Goal: Information Seeking & Learning: Understand process/instructions

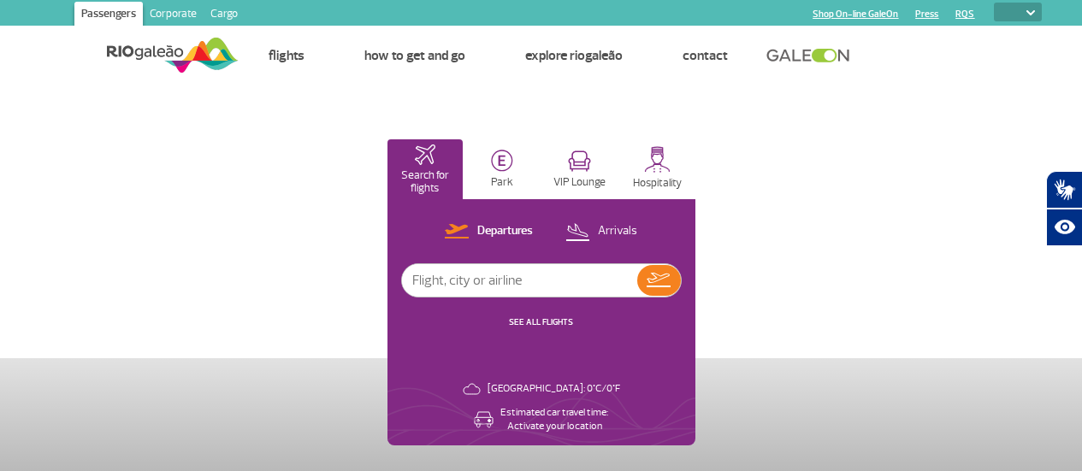
select select
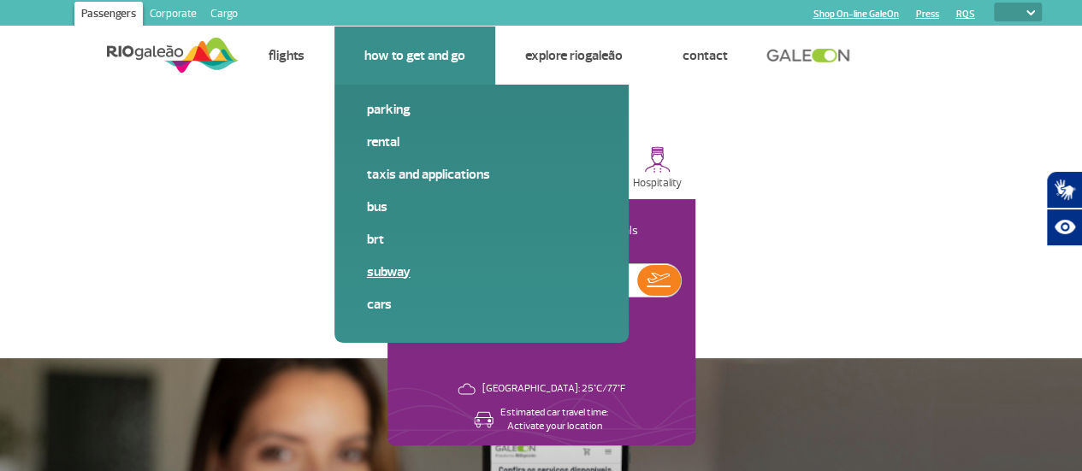
click at [380, 271] on link "Subway" at bounding box center [481, 272] width 229 height 19
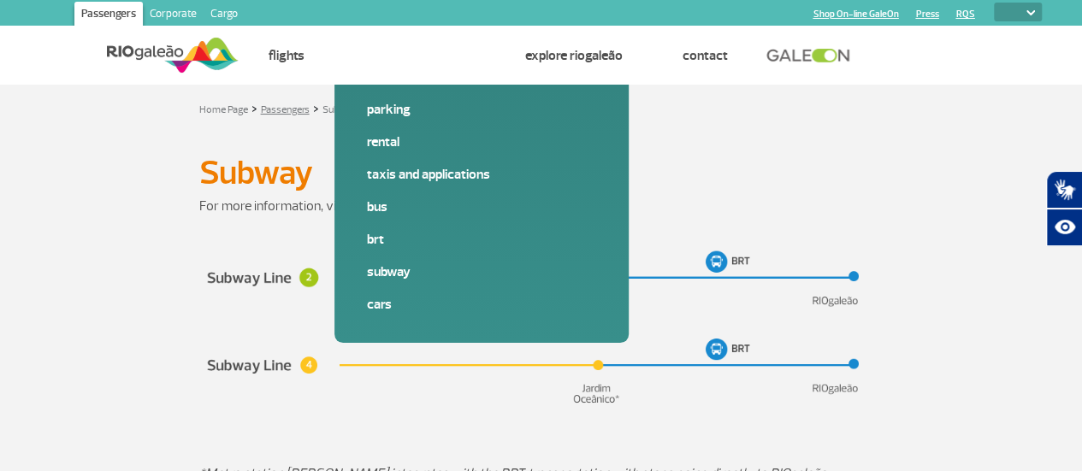
click at [296, 110] on link "Passengers" at bounding box center [285, 109] width 49 height 13
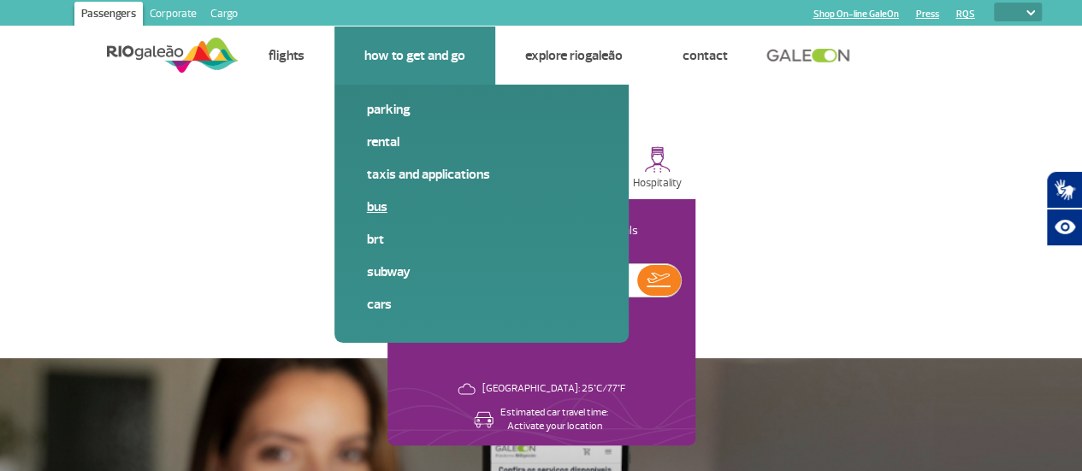
click at [382, 206] on link "Bus" at bounding box center [481, 207] width 229 height 19
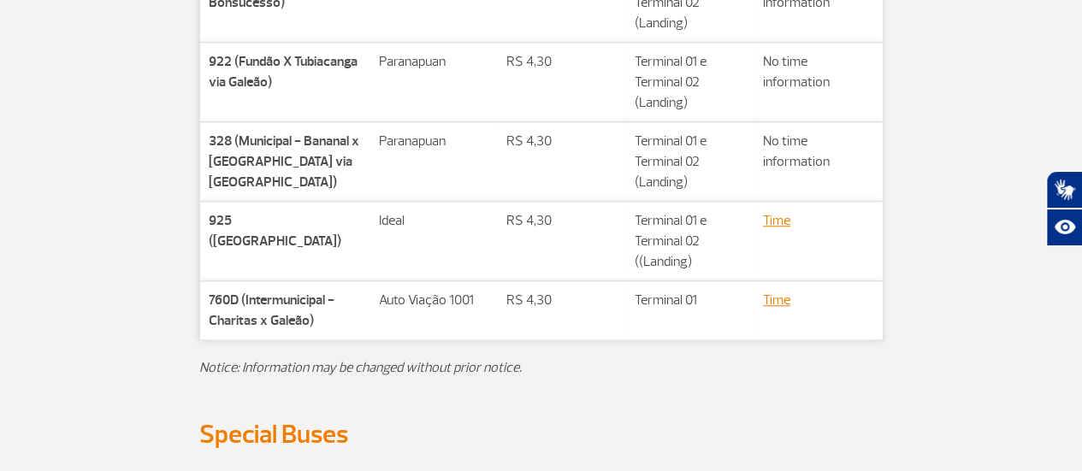
scroll to position [599, 0]
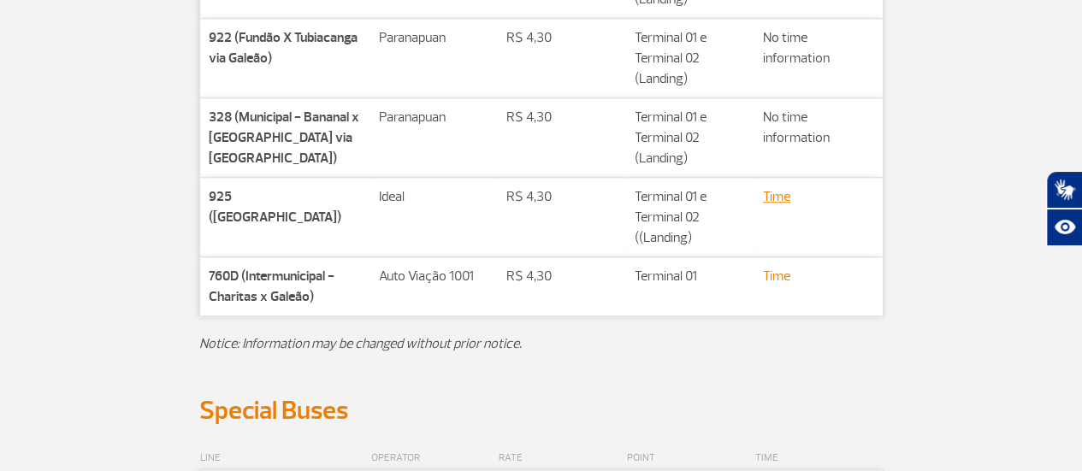
click at [775, 271] on link "Time" at bounding box center [776, 276] width 27 height 17
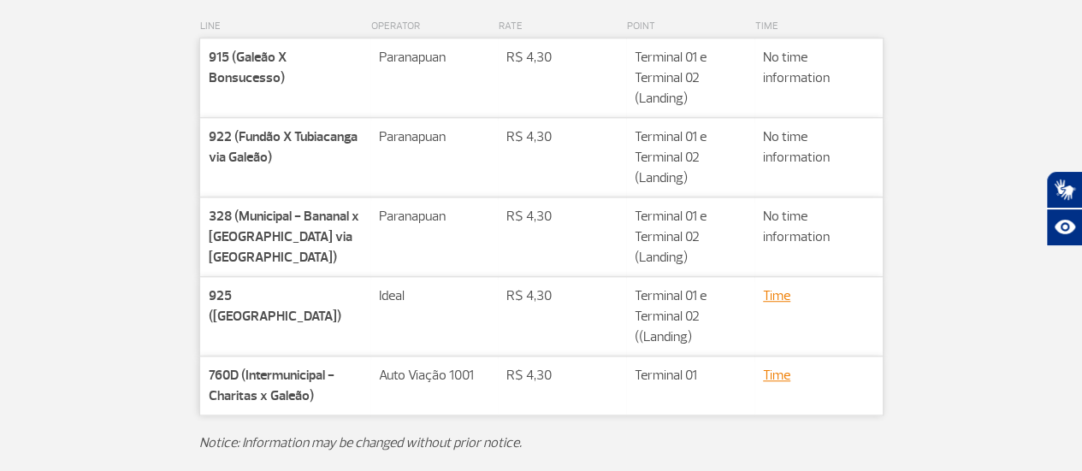
scroll to position [513, 0]
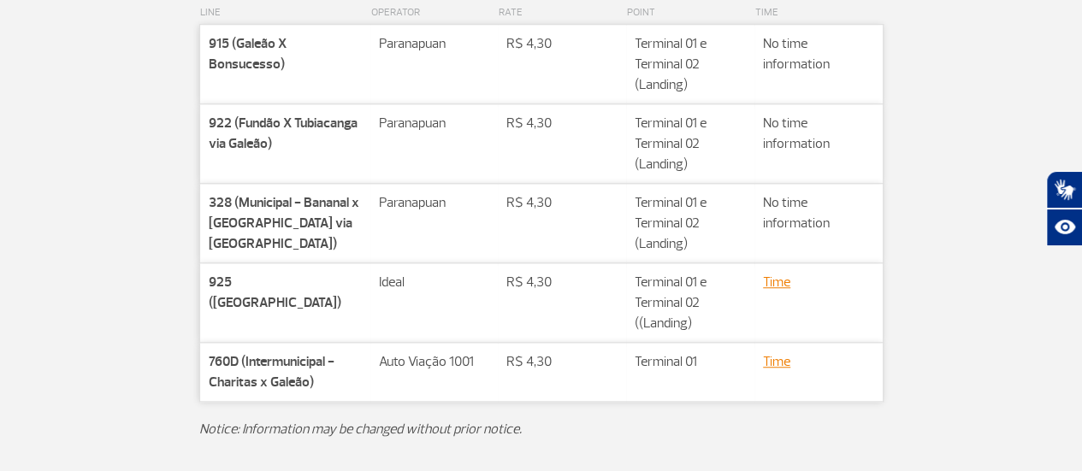
click at [71, 370] on div "LINE OPERATOR RATE POINT TIME Companhia 915 (Galeão X Bonsucesso) Rota Paranapu…" at bounding box center [541, 230] width 949 height 499
click at [324, 362] on strong "760D (Intermunicipal - Charitas x Galeão)" at bounding box center [272, 372] width 126 height 38
click at [779, 358] on link "Time" at bounding box center [776, 361] width 27 height 17
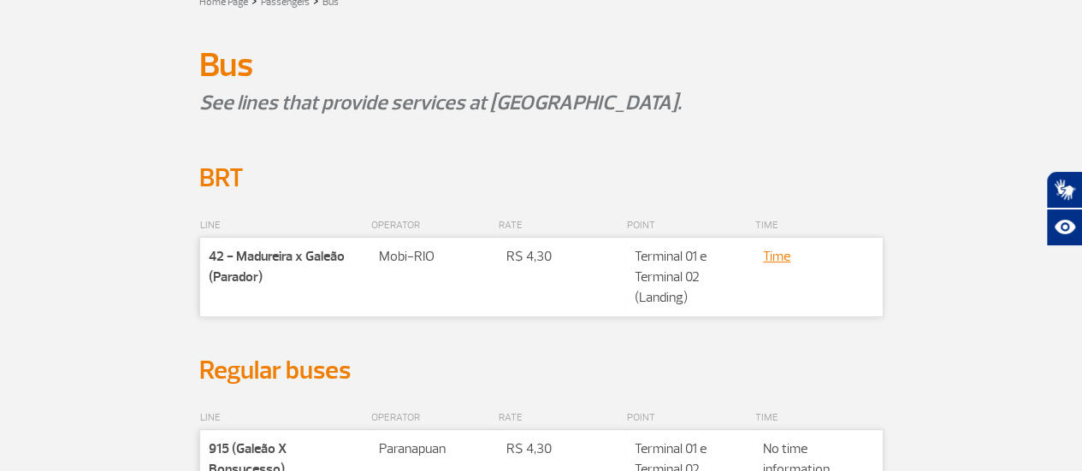
scroll to position [86, 0]
